Goal: Task Accomplishment & Management: Use online tool/utility

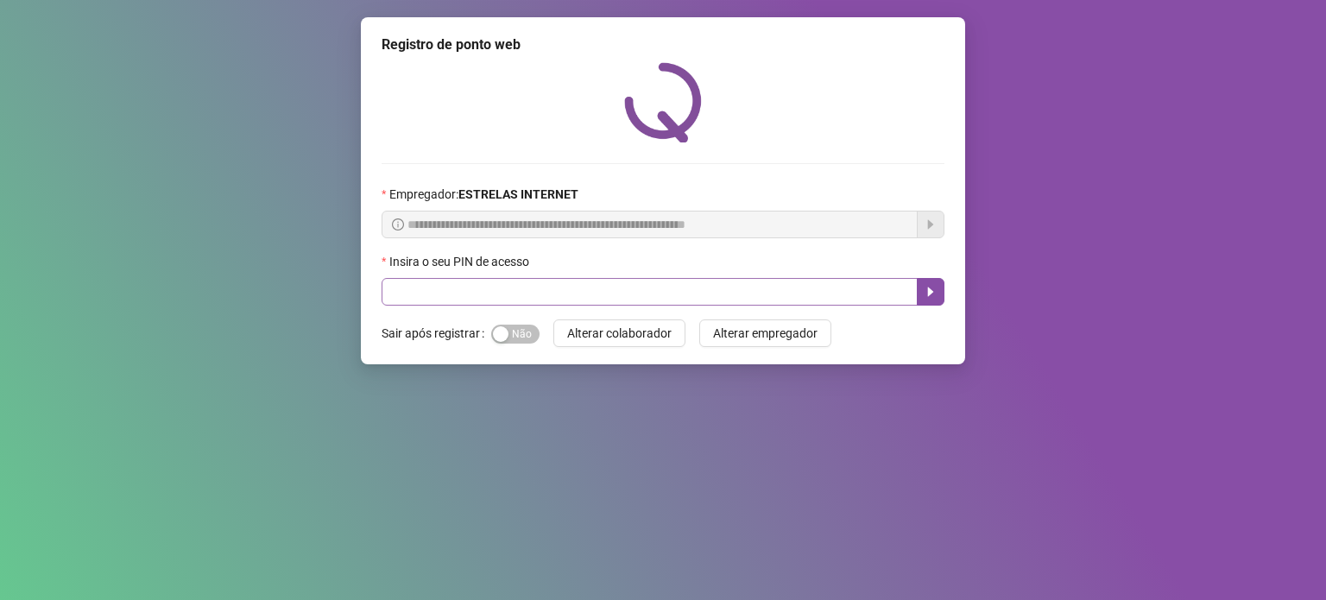
click at [513, 300] on input "text" at bounding box center [650, 292] width 536 height 28
type input "*****"
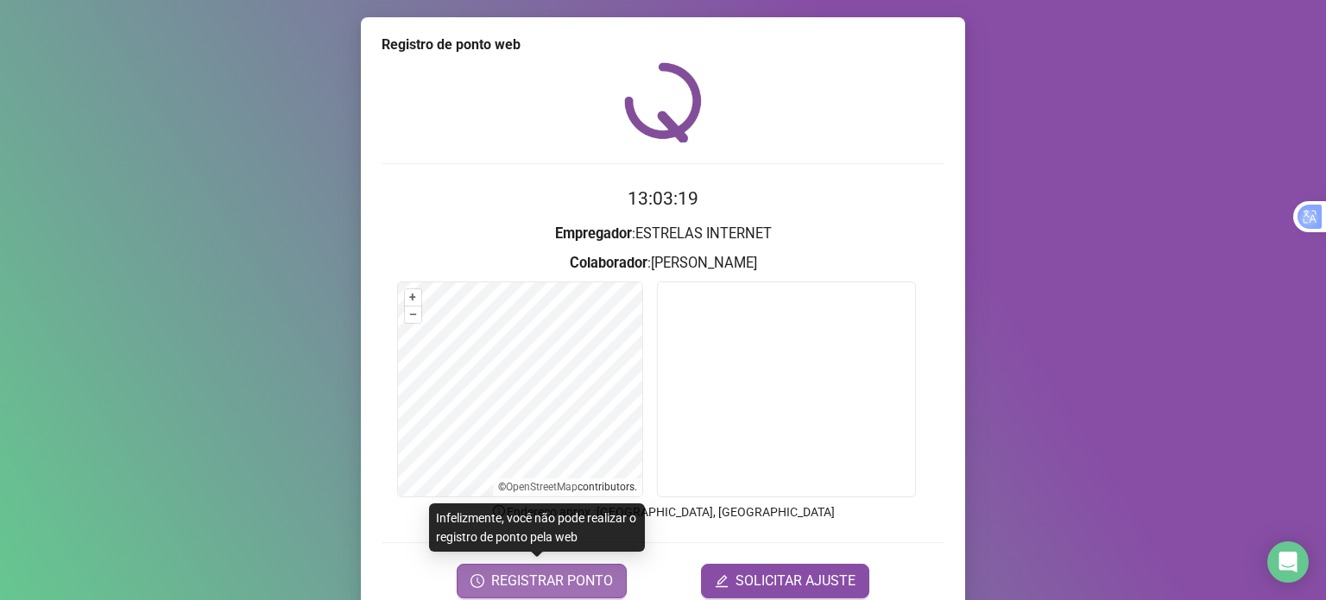
click at [537, 577] on span "REGISTRAR PONTO" at bounding box center [552, 581] width 122 height 21
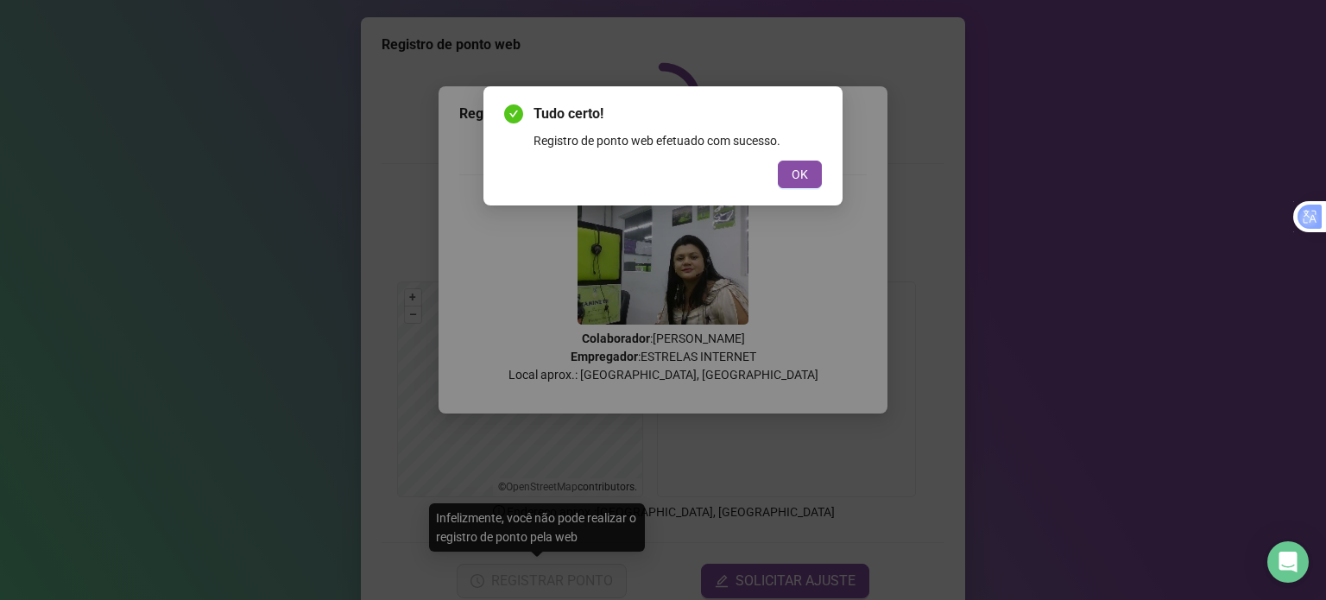
click at [807, 184] on button "OK" at bounding box center [800, 175] width 44 height 28
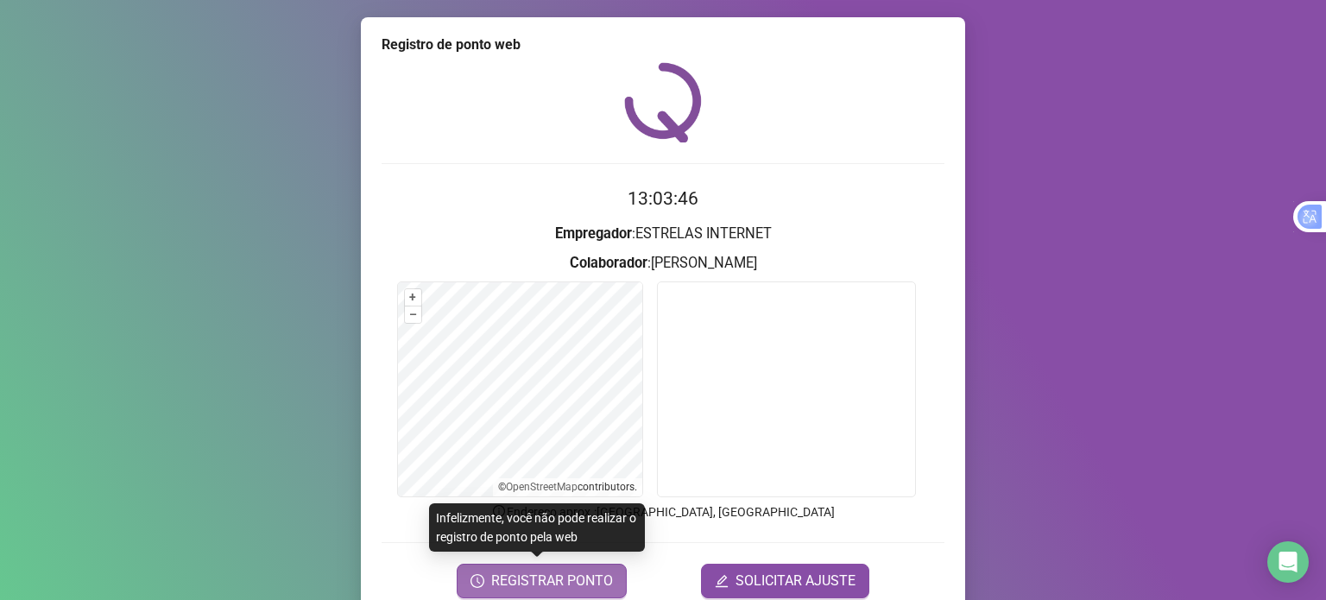
click at [595, 581] on span "REGISTRAR PONTO" at bounding box center [552, 581] width 122 height 21
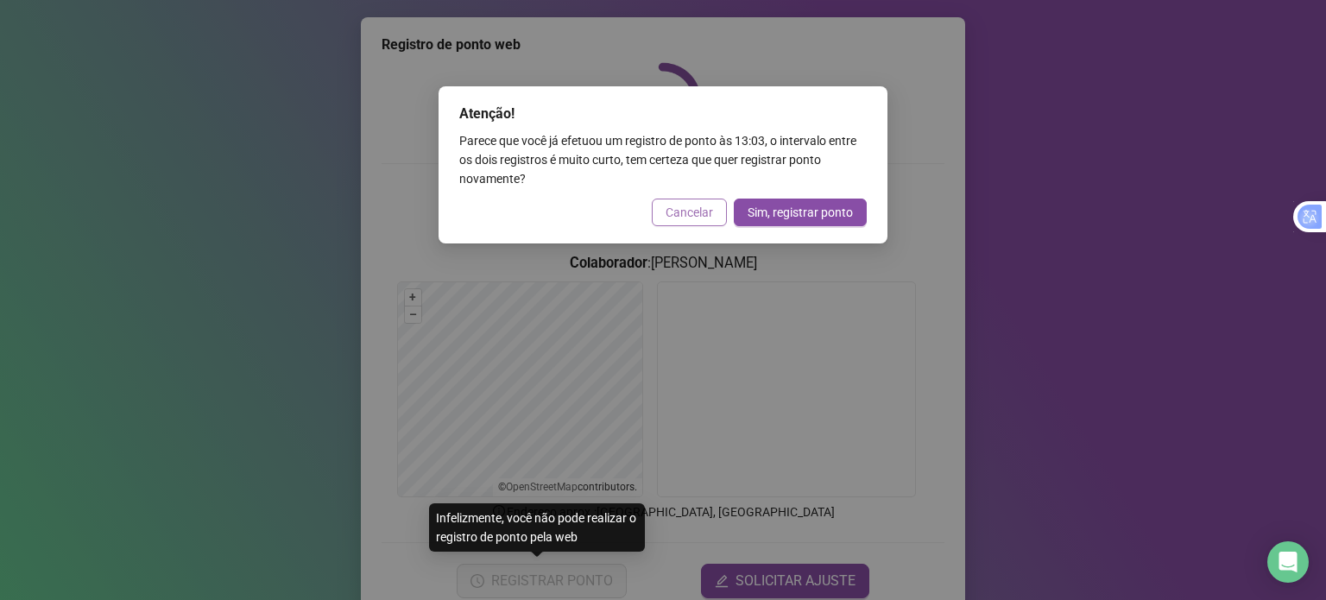
click at [694, 217] on span "Cancelar" at bounding box center [689, 212] width 47 height 19
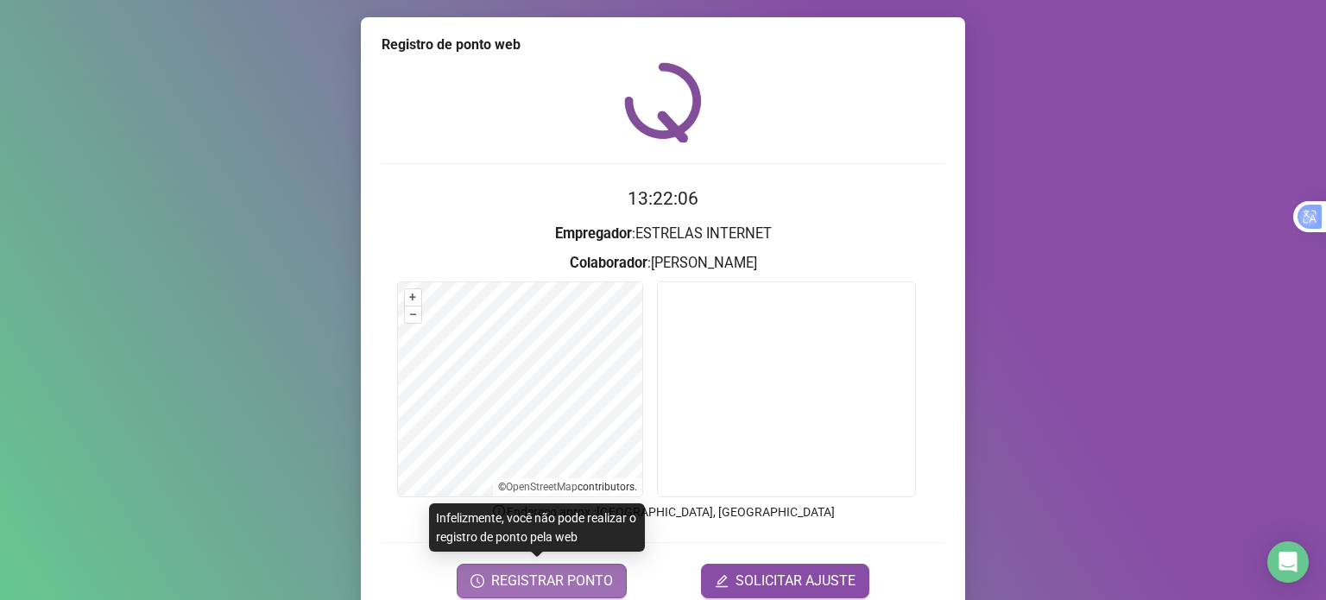
click at [553, 583] on span "REGISTRAR PONTO" at bounding box center [552, 581] width 122 height 21
